Goal: Check status: Check status

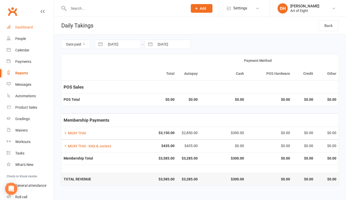
click at [25, 27] on div "Dashboard" at bounding box center [24, 27] width 18 height 4
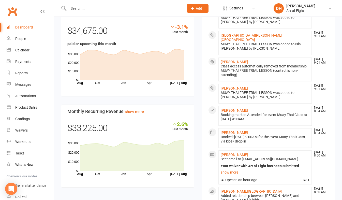
scroll to position [331, 0]
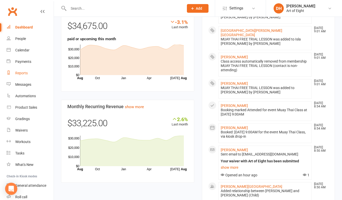
click at [20, 73] on div "Reports" at bounding box center [21, 73] width 12 height 4
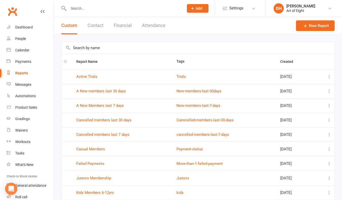
click at [124, 24] on button "Financial" at bounding box center [123, 26] width 18 height 18
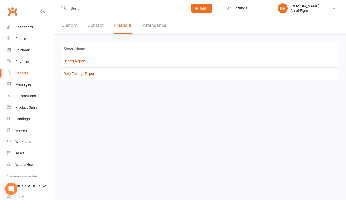
click at [73, 74] on link "Daily Takings Report" at bounding box center [80, 73] width 32 height 4
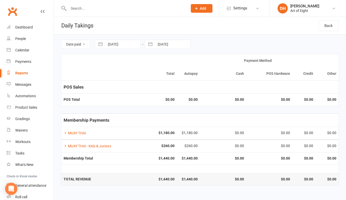
click at [100, 46] on button "button" at bounding box center [100, 44] width 9 height 9
select select "6"
select select "2025"
select select "7"
select select "2025"
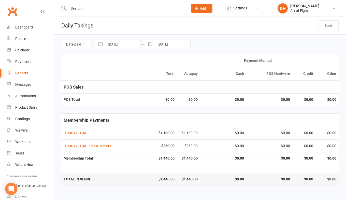
select select "8"
select select "2025"
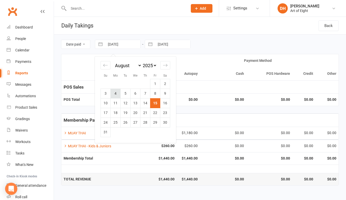
click at [115, 93] on td "4" at bounding box center [116, 93] width 10 height 10
type input "[DATE]"
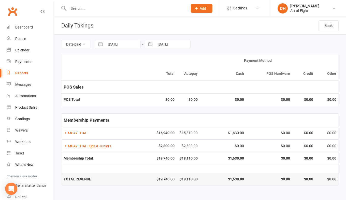
click at [151, 43] on button "button" at bounding box center [150, 44] width 9 height 9
select select "6"
select select "2025"
select select "7"
select select "2025"
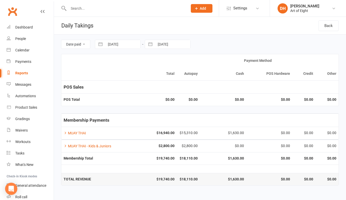
select select "8"
select select "2025"
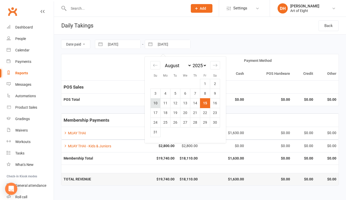
click at [154, 103] on td "10" at bounding box center [156, 103] width 10 height 10
type input "[DATE]"
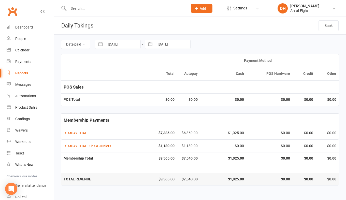
click at [100, 43] on button "button" at bounding box center [100, 44] width 9 height 9
select select "6"
select select "2025"
select select "7"
select select "2025"
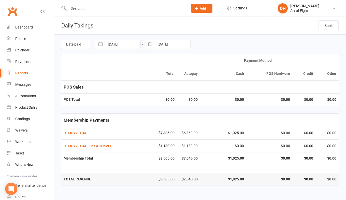
select select "8"
select select "2025"
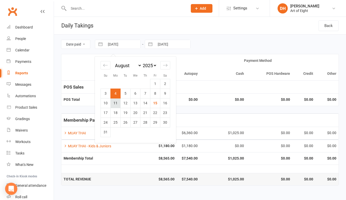
click at [114, 103] on td "11" at bounding box center [116, 103] width 10 height 10
type input "[DATE]"
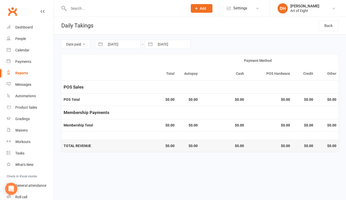
click at [149, 43] on button "button" at bounding box center [150, 44] width 9 height 9
select select "6"
select select "2025"
select select "7"
select select "2025"
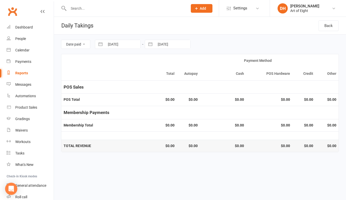
select select "8"
select select "2025"
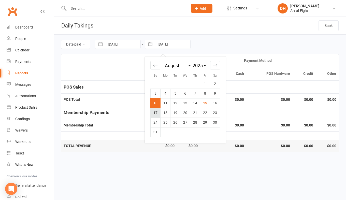
click at [156, 113] on td "17" at bounding box center [156, 113] width 10 height 10
type input "[DATE]"
